Goal: Book appointment/travel/reservation

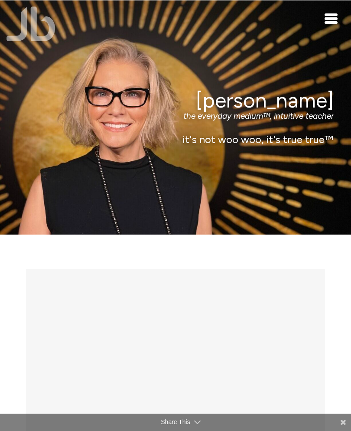
click at [326, 25] on div "[PERSON_NAME] the everyday medium™, intuitive teacher it's not woo woo, it's tr…" at bounding box center [175, 117] width 351 height 234
click at [327, 25] on div "Jamie Butler the everyday medium™, intuitive teacher it's not woo woo, it's tru…" at bounding box center [175, 117] width 351 height 234
click at [325, 22] on span "Toggle navigation" at bounding box center [330, 22] width 13 height 3
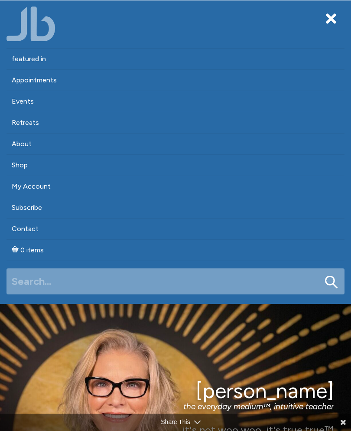
click at [54, 83] on link "Appointments" at bounding box center [175, 80] width 338 height 21
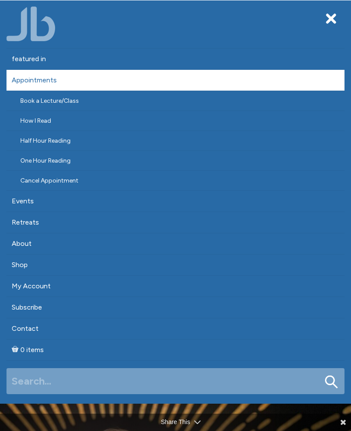
click at [71, 164] on link "One Hour Reading" at bounding box center [175, 160] width 338 height 19
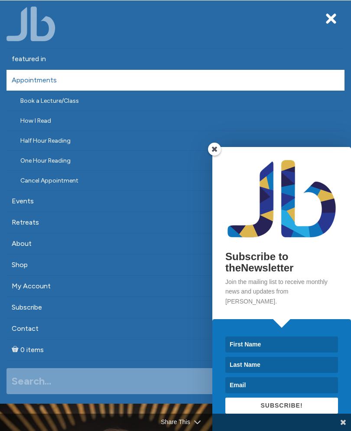
click at [218, 155] on span at bounding box center [214, 148] width 13 height 13
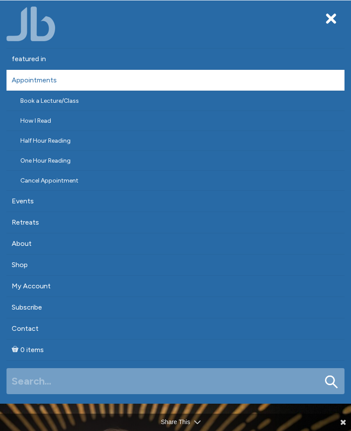
click at [58, 143] on link "Half Hour Reading" at bounding box center [175, 140] width 338 height 19
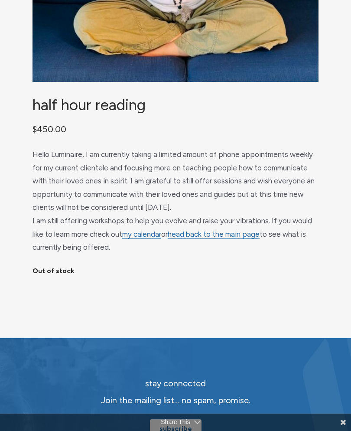
scroll to position [290, 0]
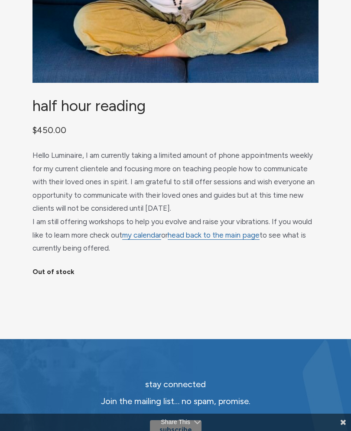
click at [147, 240] on link "my calendar" at bounding box center [141, 234] width 39 height 9
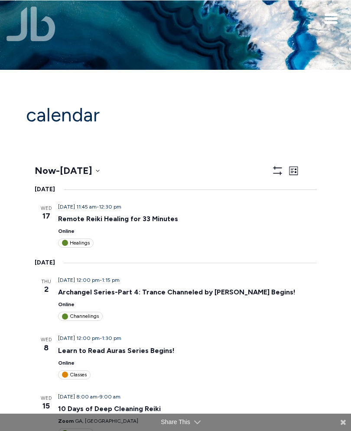
scroll to position [38, 0]
